Goal: Task Accomplishment & Management: Complete application form

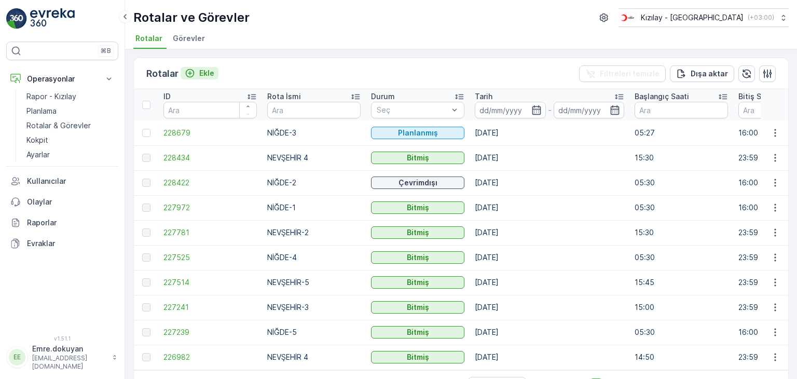
click at [209, 71] on p "Ekle" at bounding box center [206, 73] width 15 height 10
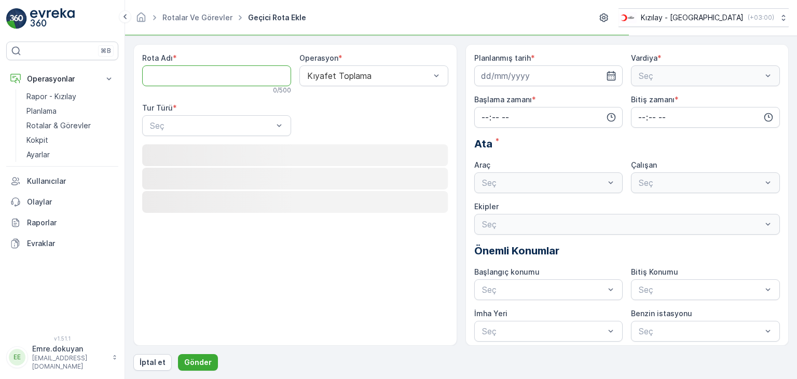
click at [202, 76] on Adı "Rota Adı" at bounding box center [216, 75] width 149 height 21
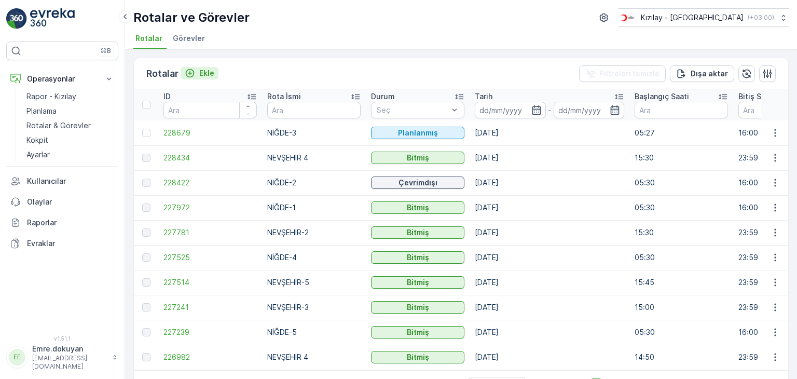
click at [208, 73] on p "Ekle" at bounding box center [206, 73] width 15 height 10
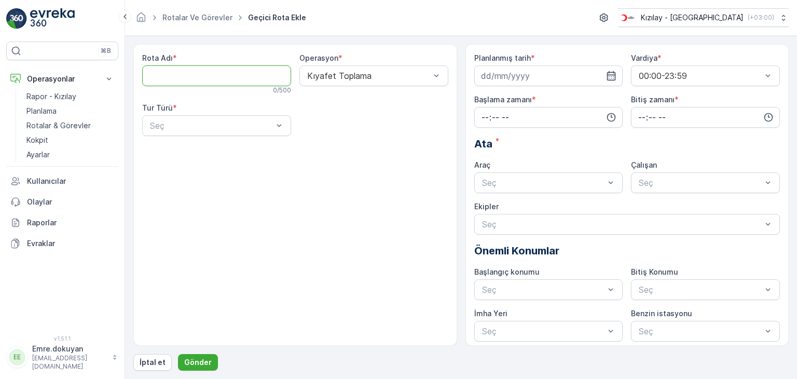
click at [186, 76] on Adı "Rota Adı" at bounding box center [216, 75] width 149 height 21
type Adı "NEVŞEHİR-3"
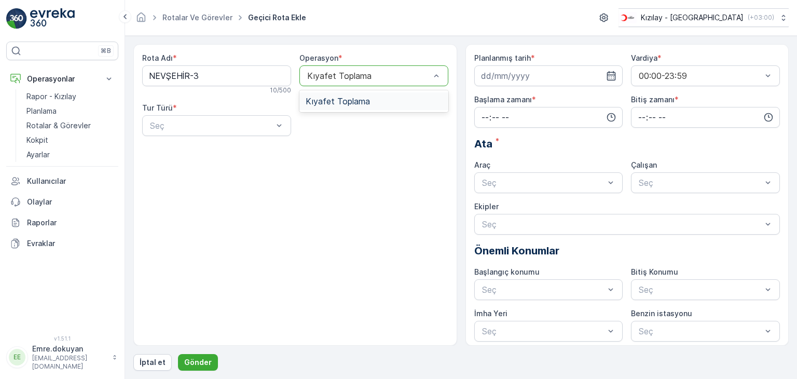
click at [333, 104] on span "Kıyafet Toplama" at bounding box center [338, 101] width 64 height 9
click at [220, 153] on div "Statik" at bounding box center [216, 150] width 136 height 9
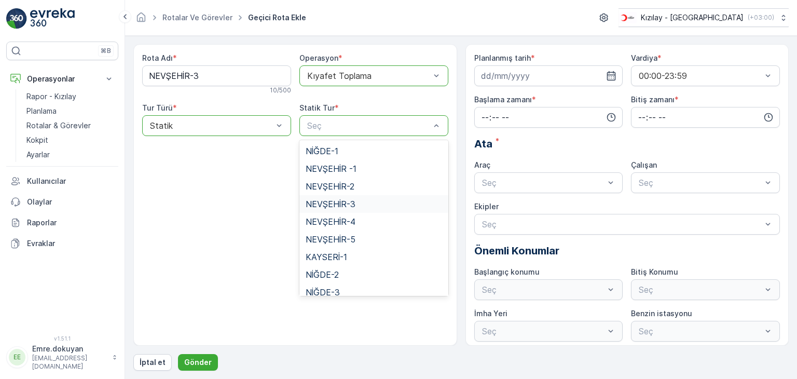
click at [339, 204] on span "NEVŞEHİR-3" at bounding box center [331, 203] width 50 height 9
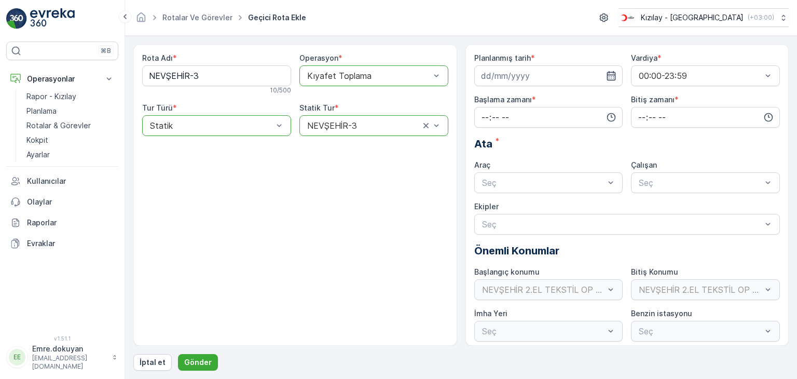
click at [612, 76] on icon "button" at bounding box center [611, 76] width 10 height 10
click at [506, 226] on div "30" at bounding box center [510, 224] width 17 height 17
type input "[DATE]"
click at [482, 115] on input "time" at bounding box center [548, 117] width 149 height 21
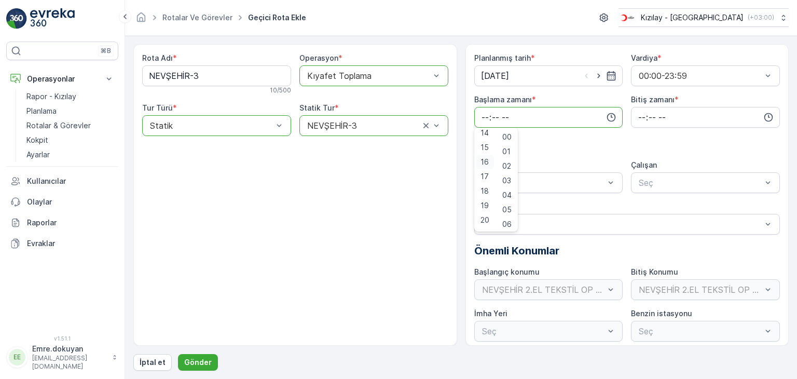
click at [487, 162] on span "16" at bounding box center [485, 162] width 8 height 10
type input "16:00"
click at [507, 134] on span "00" at bounding box center [506, 137] width 9 height 10
click at [635, 113] on input "time" at bounding box center [705, 117] width 149 height 21
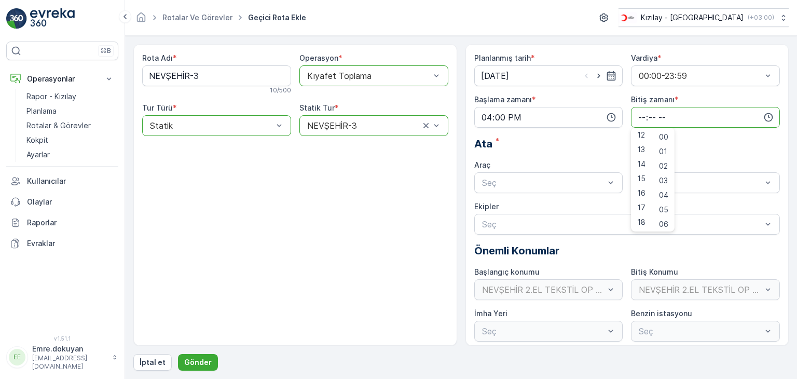
scroll to position [249, 0]
click at [639, 223] on span "23" at bounding box center [641, 222] width 8 height 10
click at [666, 220] on span "59" at bounding box center [663, 222] width 9 height 10
type input "23:59"
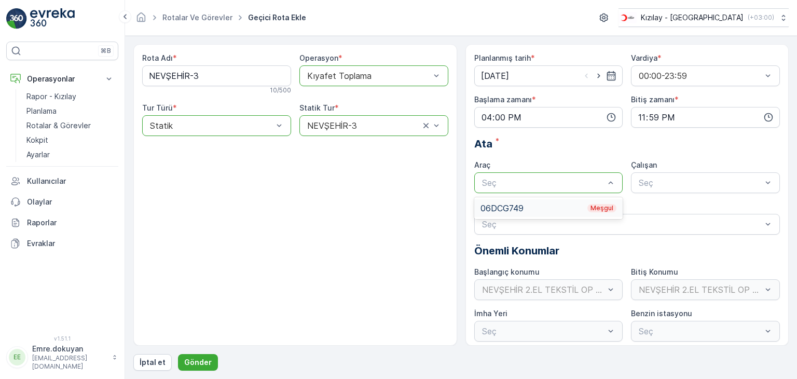
click at [508, 207] on div "06DCG749 Meşgul" at bounding box center [549, 207] width 136 height 9
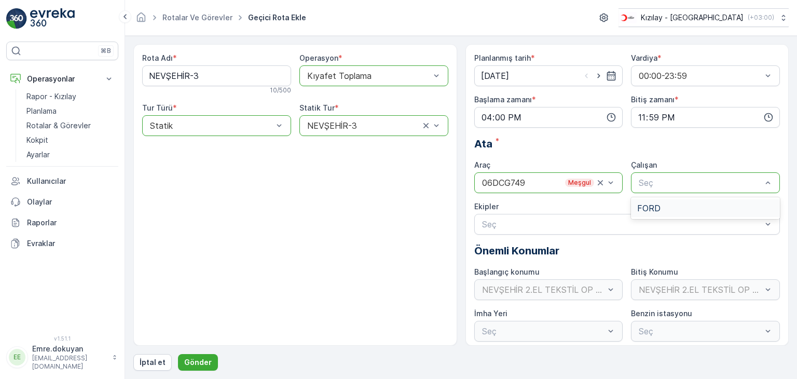
click at [658, 205] on span "FORD" at bounding box center [648, 207] width 23 height 9
click at [199, 358] on p "Gönder" at bounding box center [198, 362] width 28 height 10
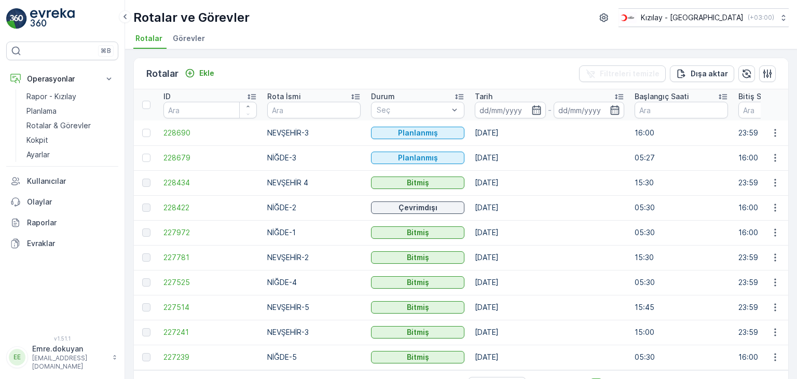
click at [505, 222] on td "[DATE]" at bounding box center [550, 232] width 160 height 25
